Goal: Check status: Check status

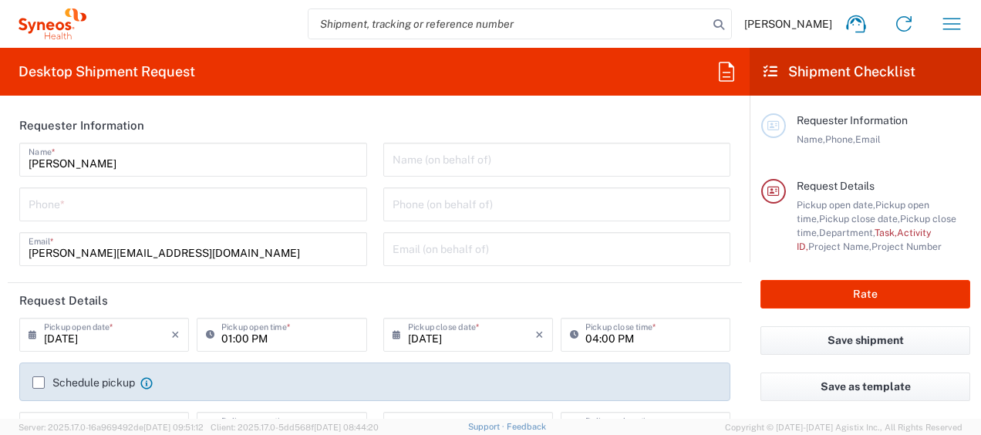
type input "4510"
type input "[GEOGRAPHIC_DATA]"
type input "Syneos Health Germany GMBH"
click at [950, 22] on icon "button" at bounding box center [951, 24] width 25 height 25
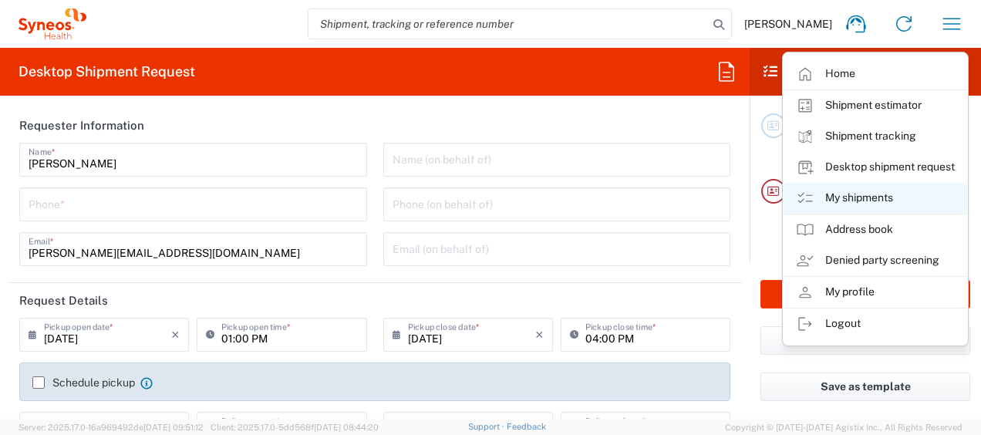
click at [856, 199] on link "My shipments" at bounding box center [874, 198] width 183 height 31
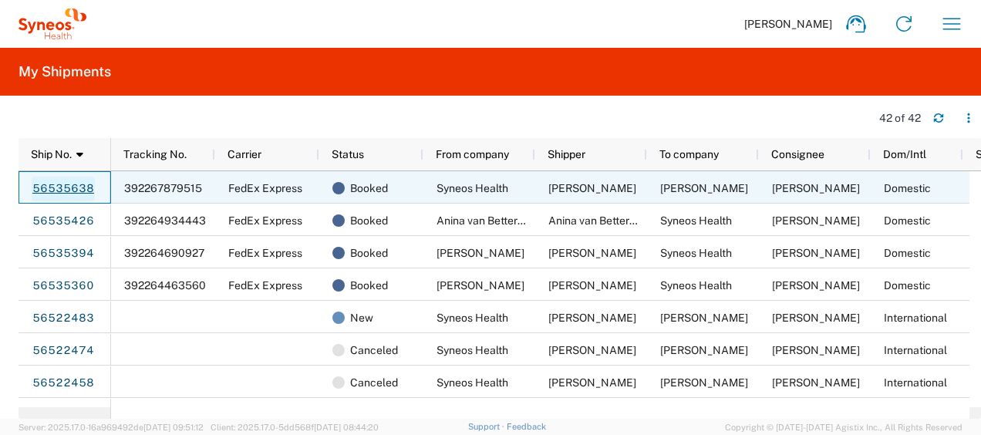
click at [77, 179] on link "56535638" at bounding box center [63, 189] width 63 height 25
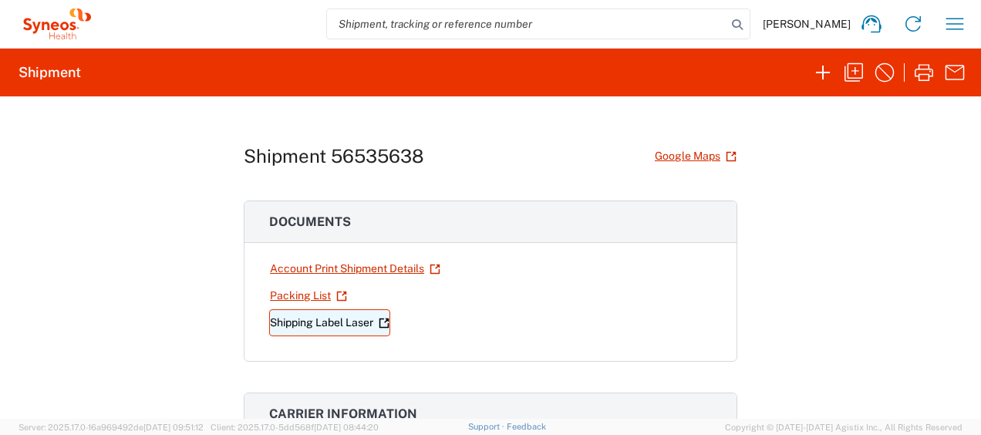
click at [323, 316] on link "Shipping Label Laser" at bounding box center [329, 322] width 121 height 27
